Goal: Complete application form: Complete application form

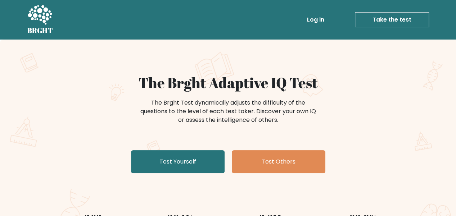
click at [384, 19] on link "Take the test" at bounding box center [392, 19] width 74 height 15
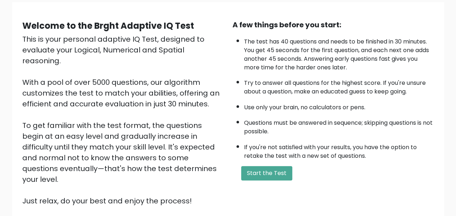
scroll to position [113, 0]
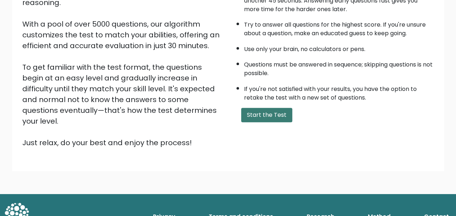
click at [280, 116] on button "Start the Test" at bounding box center [266, 115] width 51 height 14
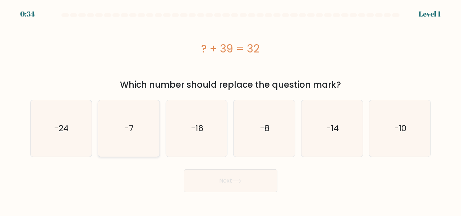
click at [127, 127] on text "-7" at bounding box center [129, 129] width 9 height 12
click at [231, 110] on input "b. -7" at bounding box center [231, 109] width 0 height 2
radio input "true"
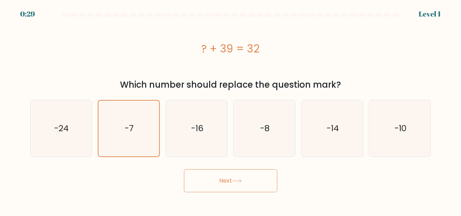
click at [237, 179] on button "Next" at bounding box center [231, 180] width 94 height 23
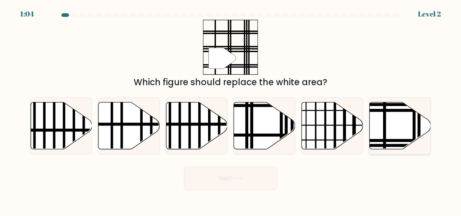
click at [392, 116] on icon at bounding box center [400, 125] width 61 height 47
click at [231, 110] on input "f." at bounding box center [231, 109] width 0 height 2
radio input "true"
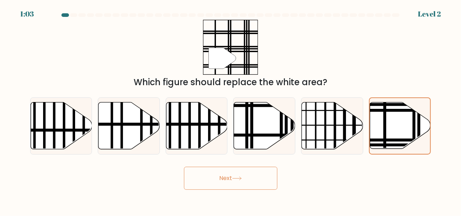
click at [238, 179] on icon at bounding box center [237, 179] width 10 height 4
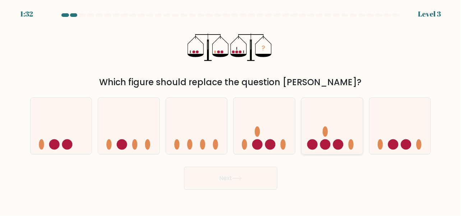
click at [326, 142] on circle at bounding box center [325, 144] width 10 height 10
click at [231, 110] on input "e." at bounding box center [231, 109] width 0 height 2
radio input "true"
click at [250, 180] on button "Next" at bounding box center [231, 178] width 94 height 23
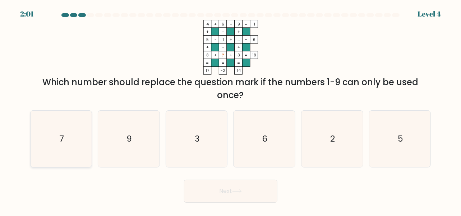
click at [77, 128] on icon "7" at bounding box center [61, 139] width 56 height 56
click at [231, 110] on input "a. 7" at bounding box center [231, 109] width 0 height 2
radio input "true"
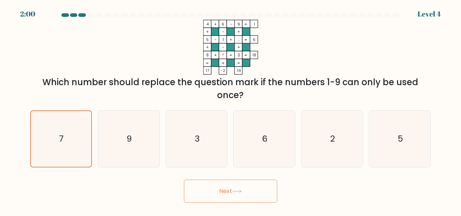
click at [256, 193] on button "Next" at bounding box center [231, 191] width 94 height 23
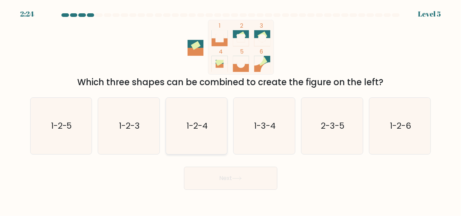
click at [210, 131] on icon "1-2-4" at bounding box center [197, 126] width 56 height 56
click at [231, 110] on input "c. 1-2-4" at bounding box center [231, 109] width 0 height 2
radio input "true"
click at [236, 186] on button "Next" at bounding box center [231, 178] width 94 height 23
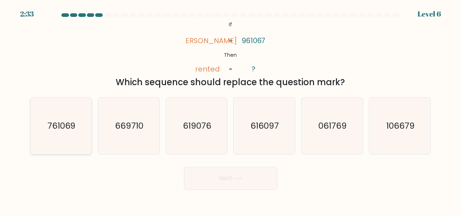
click at [70, 130] on text "761069" at bounding box center [61, 126] width 28 height 12
click at [231, 110] on input "a. 761069" at bounding box center [231, 109] width 0 height 2
radio input "true"
click at [237, 177] on icon at bounding box center [237, 179] width 10 height 4
click at [236, 175] on button "Next" at bounding box center [231, 178] width 94 height 23
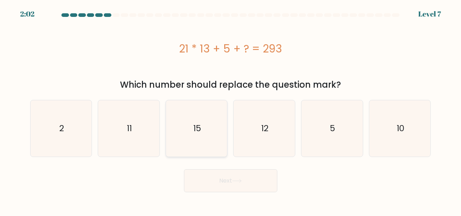
click at [208, 134] on icon "15" at bounding box center [197, 128] width 56 height 56
click at [231, 110] on input "c. 15" at bounding box center [231, 109] width 0 height 2
radio input "true"
click at [238, 177] on button "Next" at bounding box center [231, 180] width 94 height 23
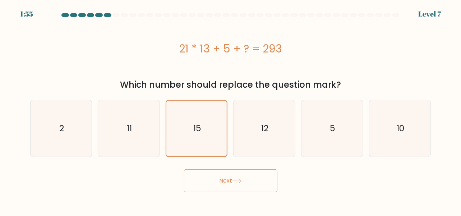
click at [237, 182] on icon at bounding box center [237, 181] width 10 height 4
click at [251, 134] on icon "12" at bounding box center [264, 128] width 56 height 56
click at [231, 110] on input "d. 12" at bounding box center [231, 109] width 0 height 2
radio input "true"
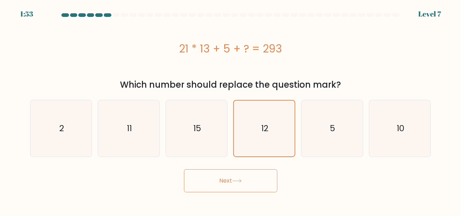
click at [231, 185] on button "Next" at bounding box center [231, 180] width 94 height 23
click at [319, 129] on icon "5" at bounding box center [332, 128] width 56 height 56
click at [231, 110] on input "e. 5" at bounding box center [231, 109] width 0 height 2
radio input "true"
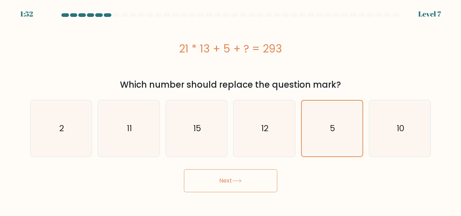
click at [259, 186] on button "Next" at bounding box center [231, 180] width 94 height 23
click at [382, 122] on icon "10" at bounding box center [400, 128] width 56 height 56
click at [231, 110] on input "f. 10" at bounding box center [231, 109] width 0 height 2
radio input "true"
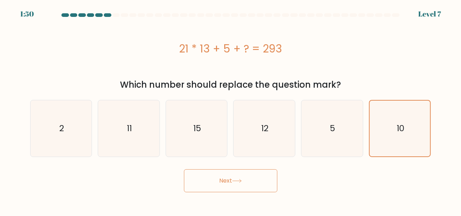
click at [257, 192] on body "1:50 Level 7 a." at bounding box center [230, 108] width 461 height 216
click at [257, 191] on button "Next" at bounding box center [231, 180] width 94 height 23
click at [107, 128] on icon "11" at bounding box center [129, 128] width 56 height 56
click at [231, 110] on input "b. 11" at bounding box center [231, 109] width 0 height 2
radio input "true"
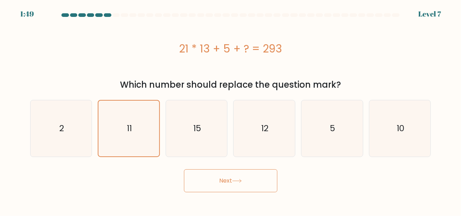
click at [225, 177] on button "Next" at bounding box center [231, 180] width 94 height 23
click at [38, 122] on icon "2" at bounding box center [61, 128] width 56 height 56
click at [231, 110] on input "a. 2" at bounding box center [231, 109] width 0 height 2
radio input "true"
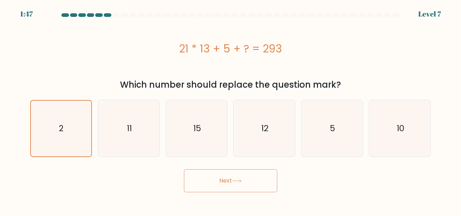
click at [238, 183] on button "Next" at bounding box center [231, 180] width 94 height 23
click at [108, 13] on div at bounding box center [107, 15] width 7 height 4
click at [115, 14] on div at bounding box center [116, 15] width 7 height 4
click at [191, 136] on icon "15" at bounding box center [197, 128] width 56 height 56
click at [231, 110] on input "c. 15" at bounding box center [231, 109] width 0 height 2
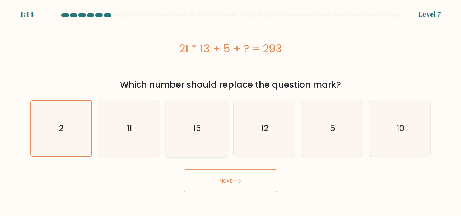
radio input "true"
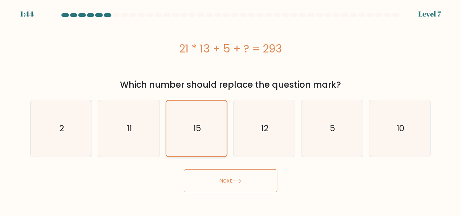
click at [192, 136] on icon "15" at bounding box center [197, 129] width 56 height 56
click at [231, 110] on input "c. 15" at bounding box center [231, 109] width 0 height 2
click at [192, 136] on icon "15" at bounding box center [197, 129] width 56 height 56
click at [231, 110] on input "c. 15" at bounding box center [231, 109] width 0 height 2
click at [230, 176] on button "Next" at bounding box center [231, 180] width 94 height 23
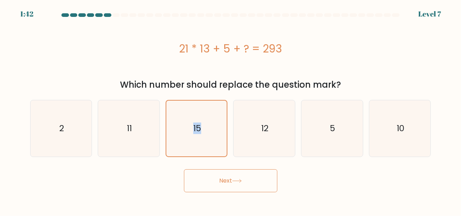
click at [231, 181] on button "Next" at bounding box center [231, 180] width 94 height 23
click at [231, 183] on button "Next" at bounding box center [231, 180] width 94 height 23
click at [248, 177] on button "Next" at bounding box center [231, 180] width 94 height 23
click at [248, 178] on button "Next" at bounding box center [231, 180] width 94 height 23
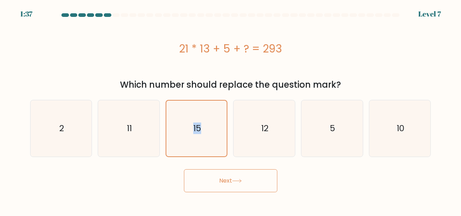
drag, startPoint x: 231, startPoint y: 179, endPoint x: 205, endPoint y: 179, distance: 26.6
click at [205, 179] on button "Next" at bounding box center [231, 180] width 94 height 23
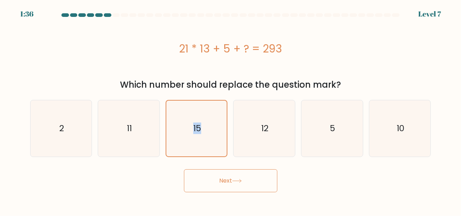
click at [205, 179] on button "Next" at bounding box center [231, 180] width 94 height 23
click at [137, 136] on icon "11" at bounding box center [129, 128] width 56 height 56
click at [231, 110] on input "b. 11" at bounding box center [231, 109] width 0 height 2
radio input "true"
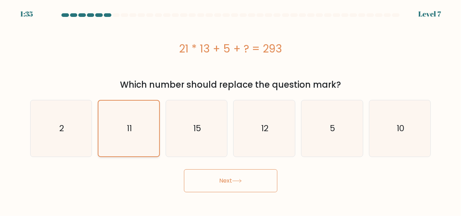
click at [137, 136] on icon "11" at bounding box center [129, 129] width 56 height 56
click at [231, 110] on input "b. 11" at bounding box center [231, 109] width 0 height 2
click at [195, 44] on div "21 * 13 + 5 + ? = 293" at bounding box center [230, 49] width 401 height 16
click at [199, 45] on div "21 * 13 + 5 + ? = 293" at bounding box center [230, 49] width 401 height 16
click at [116, 14] on div at bounding box center [116, 15] width 7 height 4
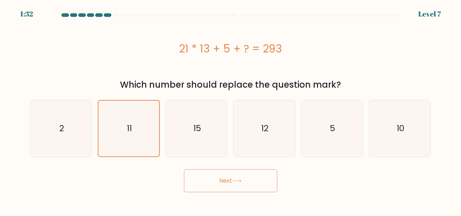
click at [117, 15] on div at bounding box center [116, 15] width 7 height 4
click at [224, 186] on button "Next" at bounding box center [231, 180] width 94 height 23
click at [326, 118] on icon "5" at bounding box center [332, 128] width 56 height 56
click at [231, 110] on input "e. 5" at bounding box center [231, 109] width 0 height 2
radio input "true"
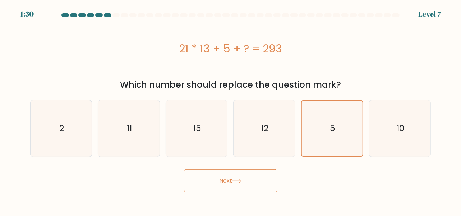
click at [238, 182] on icon at bounding box center [237, 181] width 10 height 4
drag, startPoint x: 86, startPoint y: 130, endPoint x: 82, endPoint y: 128, distance: 4.7
click at [84, 129] on icon "2" at bounding box center [61, 128] width 56 height 56
click at [231, 110] on input "a. 2" at bounding box center [231, 109] width 0 height 2
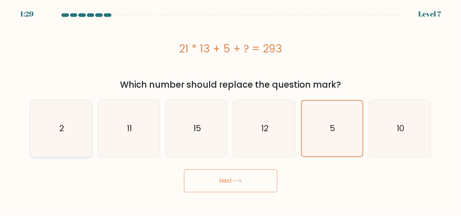
radio input "true"
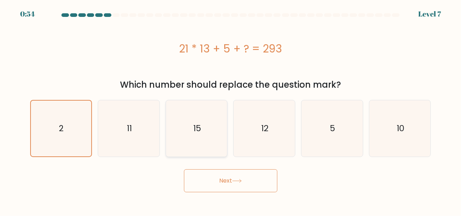
click at [200, 145] on icon "15" at bounding box center [197, 128] width 56 height 56
click at [231, 110] on input "c. 15" at bounding box center [231, 109] width 0 height 2
radio input "true"
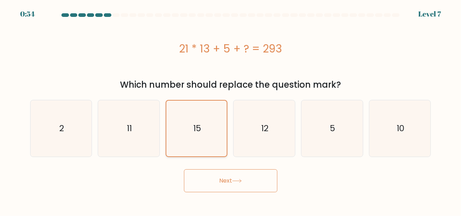
click at [200, 145] on icon "15" at bounding box center [197, 129] width 56 height 56
click at [231, 110] on input "c. 15" at bounding box center [231, 109] width 0 height 2
click at [224, 176] on button "Next" at bounding box center [231, 180] width 94 height 23
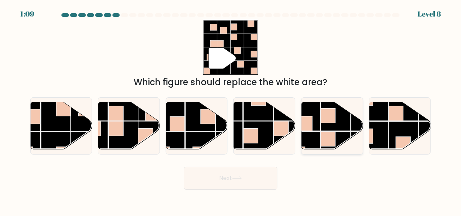
click at [317, 132] on rect at bounding box center [306, 147] width 30 height 30
click at [231, 110] on input "e." at bounding box center [231, 109] width 0 height 2
radio input "true"
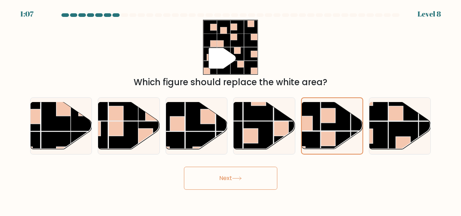
click at [237, 179] on icon at bounding box center [237, 179] width 10 height 4
click at [233, 183] on button "Next" at bounding box center [231, 178] width 94 height 23
click at [253, 116] on rect at bounding box center [259, 106] width 30 height 30
click at [231, 110] on input "d." at bounding box center [231, 109] width 0 height 2
radio input "true"
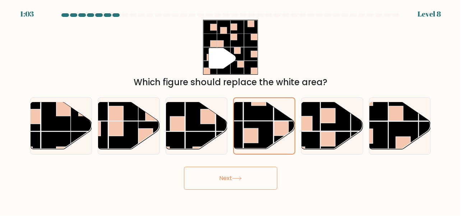
click at [236, 173] on button "Next" at bounding box center [231, 178] width 94 height 23
click at [195, 128] on rect at bounding box center [201, 116] width 30 height 30
click at [231, 110] on input "c." at bounding box center [231, 109] width 0 height 2
radio input "true"
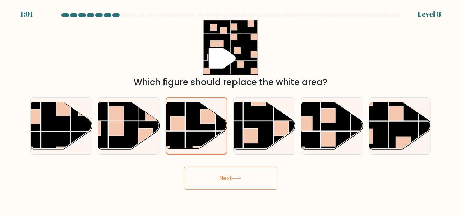
click at [222, 181] on button "Next" at bounding box center [231, 178] width 94 height 23
click at [133, 130] on rect at bounding box center [124, 136] width 30 height 30
click at [231, 110] on input "b." at bounding box center [231, 109] width 0 height 2
radio input "true"
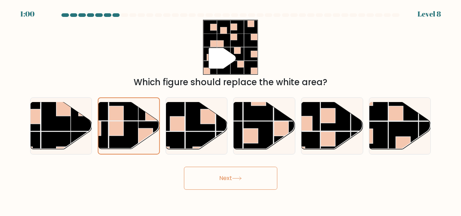
click at [240, 178] on icon at bounding box center [237, 179] width 10 height 4
click at [44, 119] on rect at bounding box center [56, 116] width 30 height 30
click at [231, 110] on input "a." at bounding box center [231, 109] width 0 height 2
radio input "true"
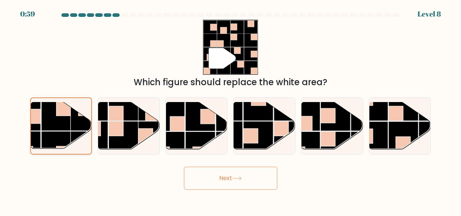
click at [44, 118] on rect at bounding box center [55, 115] width 29 height 29
click at [231, 110] on input "a." at bounding box center [231, 109] width 0 height 2
click at [231, 185] on button "Next" at bounding box center [231, 178] width 94 height 23
click at [390, 131] on g at bounding box center [419, 151] width 123 height 123
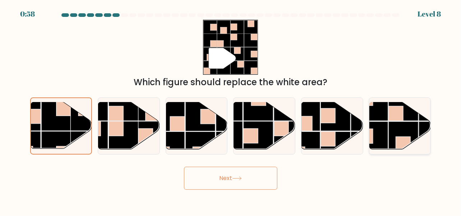
click at [231, 110] on input "f." at bounding box center [231, 109] width 0 height 2
radio input "true"
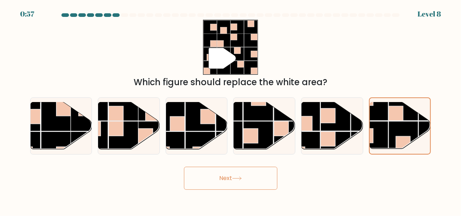
click at [272, 175] on button "Next" at bounding box center [231, 178] width 94 height 23
click at [270, 175] on button "Next" at bounding box center [231, 178] width 94 height 23
click at [314, 129] on rect at bounding box center [306, 116] width 30 height 30
click at [231, 110] on input "e." at bounding box center [231, 109] width 0 height 2
radio input "true"
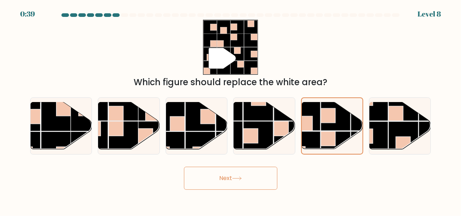
click at [241, 185] on button "Next" at bounding box center [231, 178] width 94 height 23
click at [243, 175] on button "Next" at bounding box center [231, 178] width 94 height 23
click at [244, 172] on button "Next" at bounding box center [231, 178] width 94 height 23
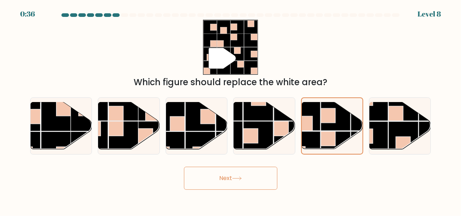
click at [244, 172] on button "Next" at bounding box center [231, 178] width 94 height 23
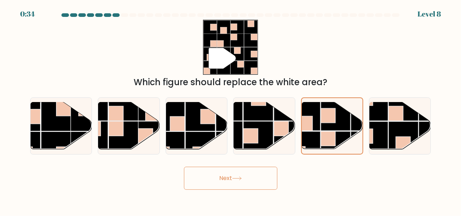
click at [241, 173] on button "Next" at bounding box center [231, 178] width 94 height 23
click at [256, 174] on button "Next" at bounding box center [231, 178] width 94 height 23
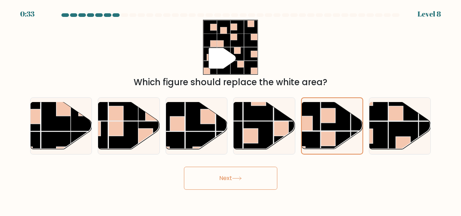
click at [256, 174] on button "Next" at bounding box center [231, 178] width 94 height 23
click at [257, 174] on button "Next" at bounding box center [231, 178] width 94 height 23
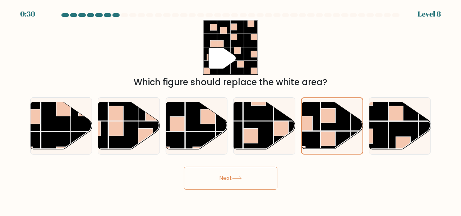
click at [257, 174] on button "Next" at bounding box center [231, 178] width 94 height 23
click at [257, 173] on button "Next" at bounding box center [231, 178] width 94 height 23
click at [259, 173] on button "Next" at bounding box center [231, 178] width 94 height 23
click at [240, 179] on icon at bounding box center [237, 179] width 10 height 4
click at [357, 98] on div at bounding box center [332, 125] width 62 height 57
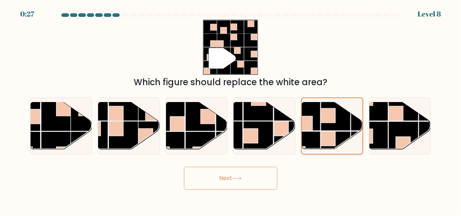
click at [231, 108] on input "e." at bounding box center [231, 109] width 0 height 2
click at [343, 118] on rect at bounding box center [335, 115] width 29 height 29
click at [231, 110] on input "e." at bounding box center [231, 109] width 0 height 2
click at [343, 118] on rect at bounding box center [335, 115] width 29 height 29
click at [231, 110] on input "e." at bounding box center [231, 109] width 0 height 2
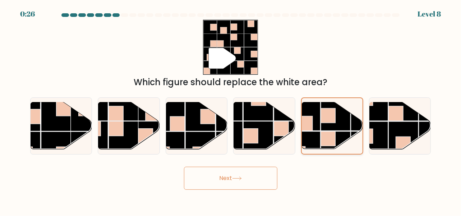
click at [343, 118] on rect at bounding box center [335, 115] width 29 height 29
click at [231, 110] on input "e." at bounding box center [231, 109] width 0 height 2
click at [248, 174] on button "Next" at bounding box center [231, 178] width 94 height 23
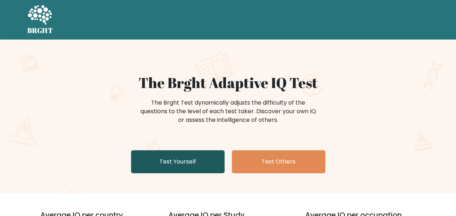
click at [181, 160] on link "Test Yourself" at bounding box center [178, 161] width 94 height 23
